Goal: Submit feedback/report problem

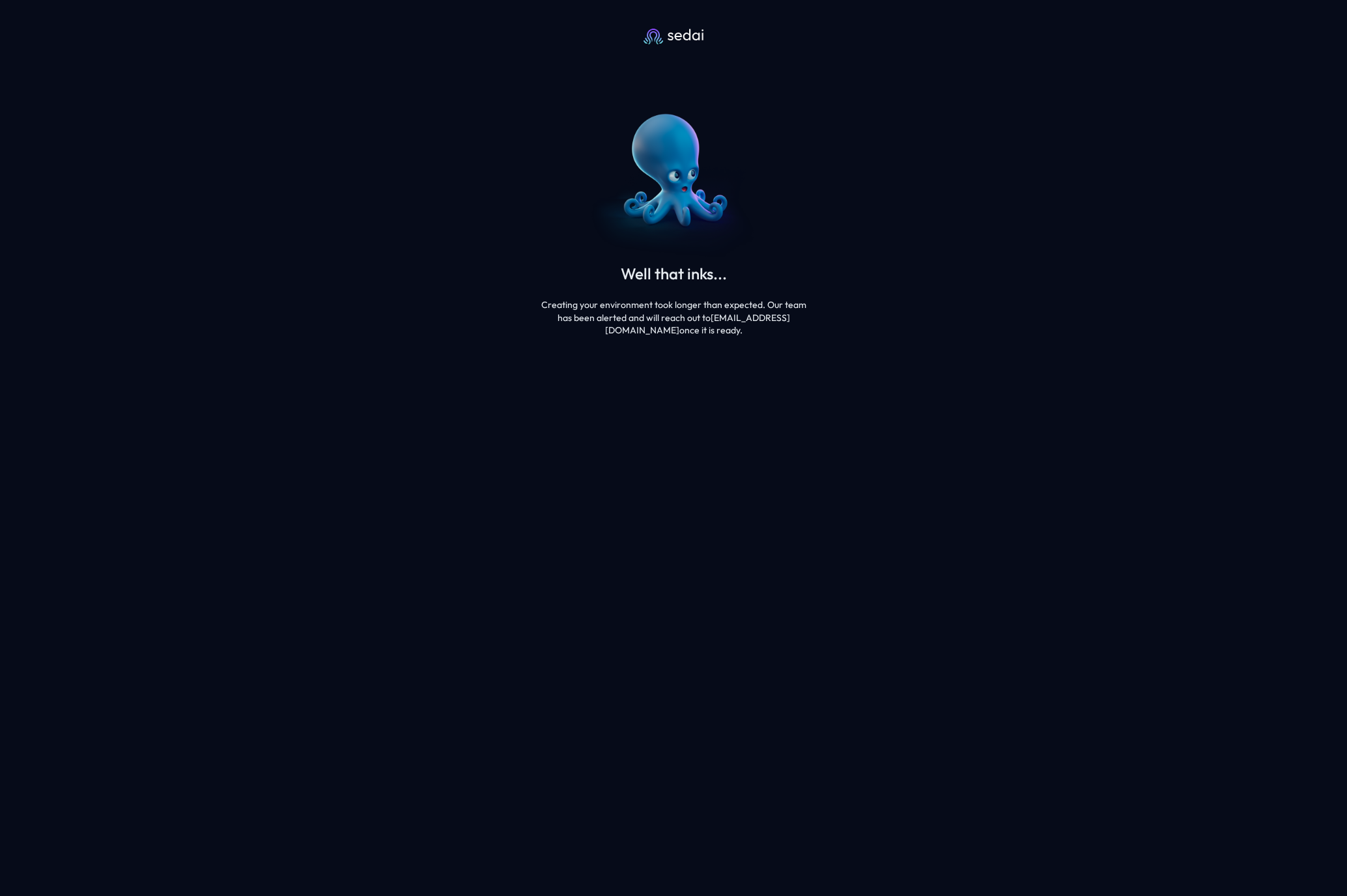
drag, startPoint x: 542, startPoint y: 305, endPoint x: 705, endPoint y: 327, distance: 164.5
click at [705, 327] on div "Creating your environment took longer than expected. Our team has been alerted …" at bounding box center [673, 318] width 275 height 38
copy div "Creating your environment took longer than expected. Our team has been alerted …"
click at [686, 35] on icon at bounding box center [673, 36] width 60 height 16
click at [676, 38] on icon at bounding box center [685, 35] width 36 height 12
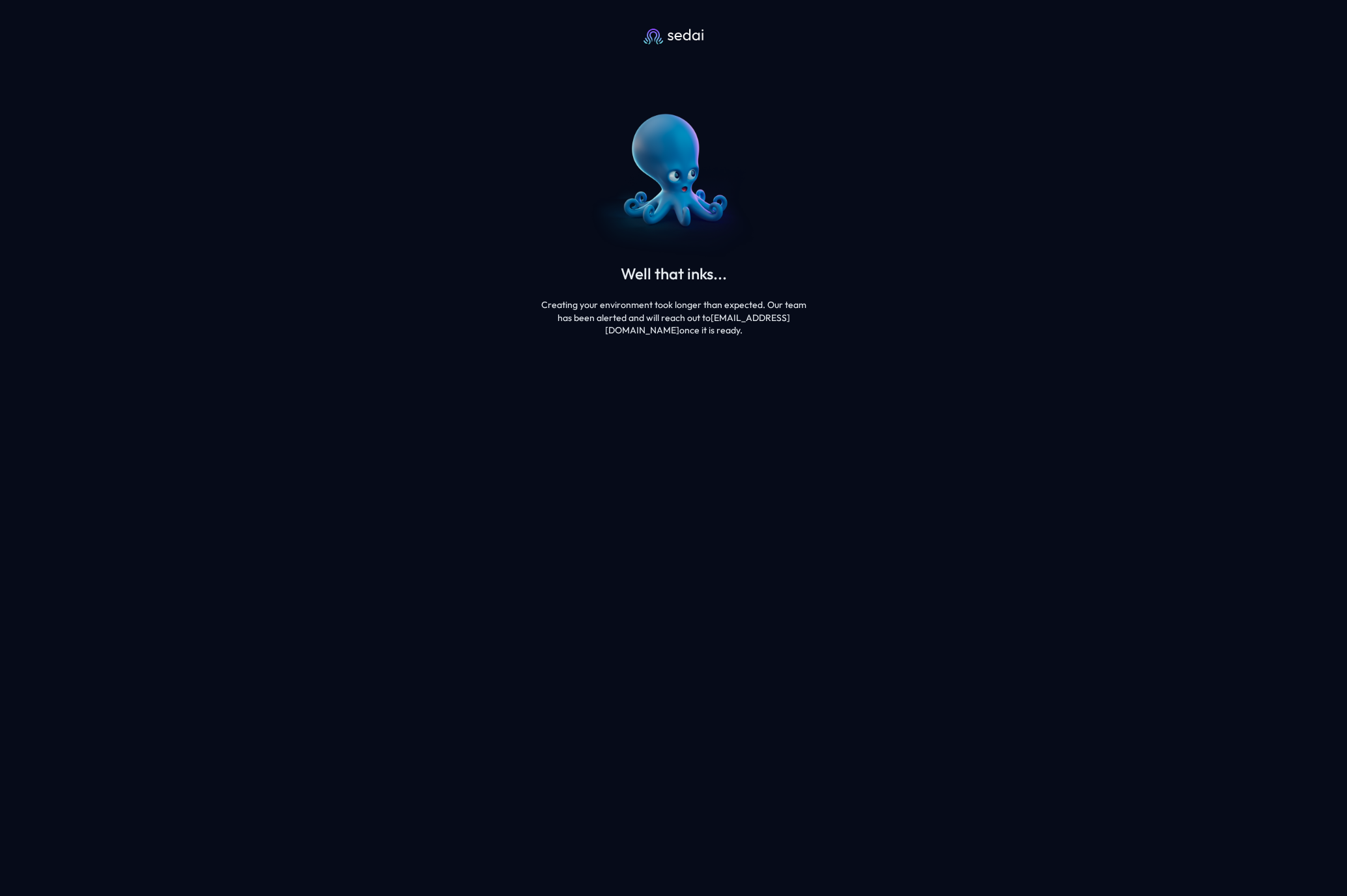
click at [655, 39] on icon at bounding box center [673, 36] width 60 height 16
click at [677, 348] on div "Well that inks... Creating your environment took longer than expected. Our team…" at bounding box center [673, 179] width 1347 height 358
